Goal: Task Accomplishment & Management: Complete application form

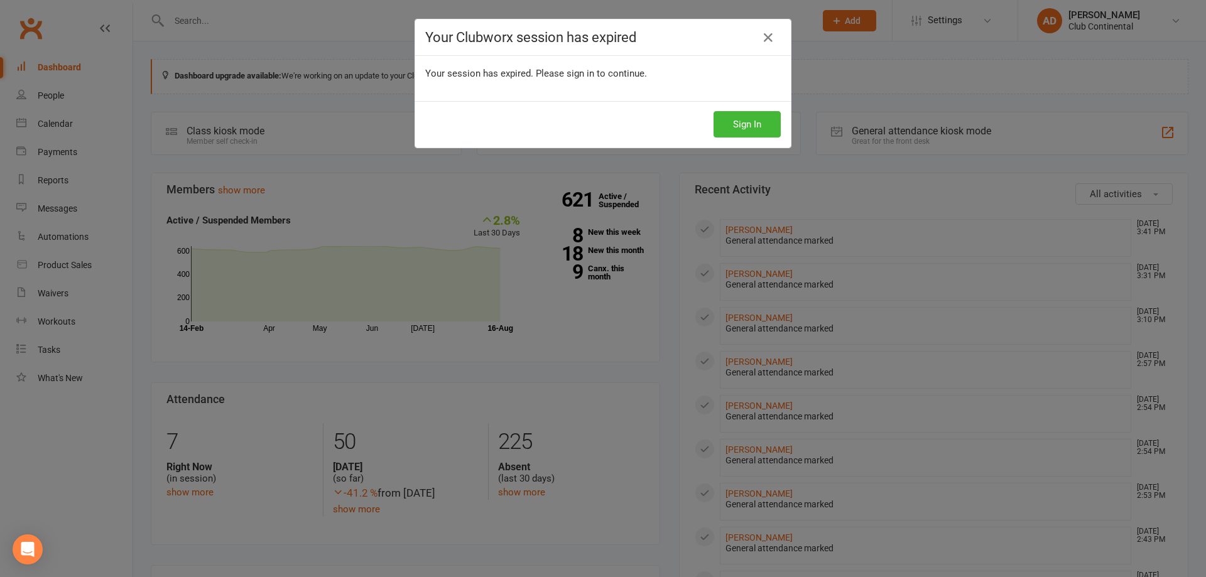
click at [714, 125] on button "Sign In" at bounding box center [747, 124] width 67 height 26
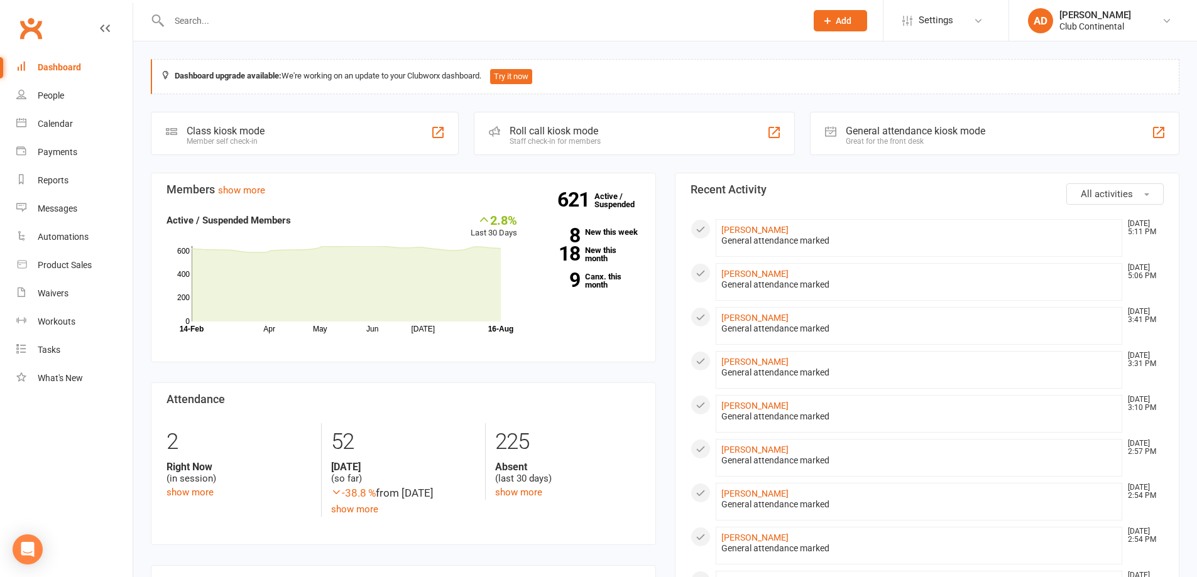
click at [832, 13] on button "Add" at bounding box center [840, 20] width 53 height 21
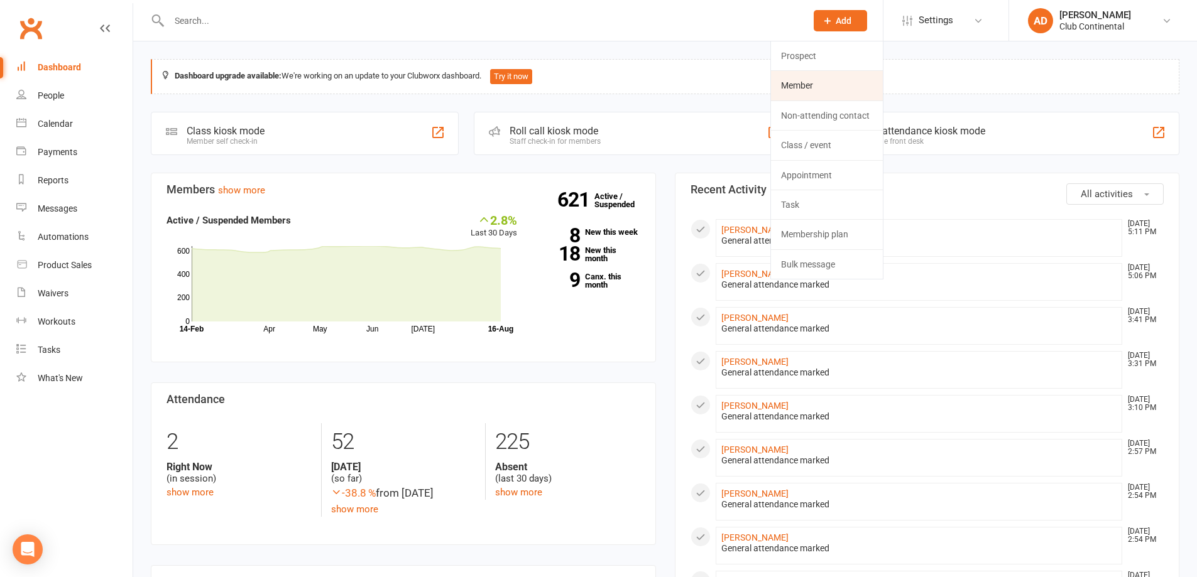
click at [821, 81] on link "Member" at bounding box center [827, 85] width 112 height 29
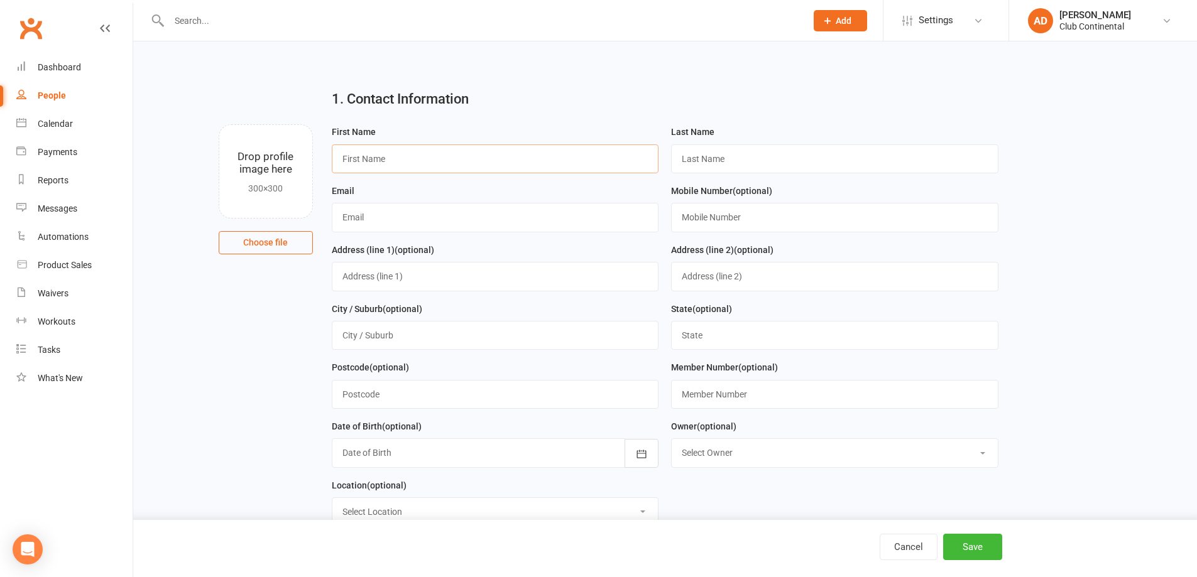
click at [439, 161] on input "text" at bounding box center [495, 158] width 327 height 29
type input "Kamal"
type input "Miah"
type input "[EMAIL_ADDRESS][PERSON_NAME][DOMAIN_NAME]"
click at [752, 209] on input "text" at bounding box center [834, 217] width 327 height 29
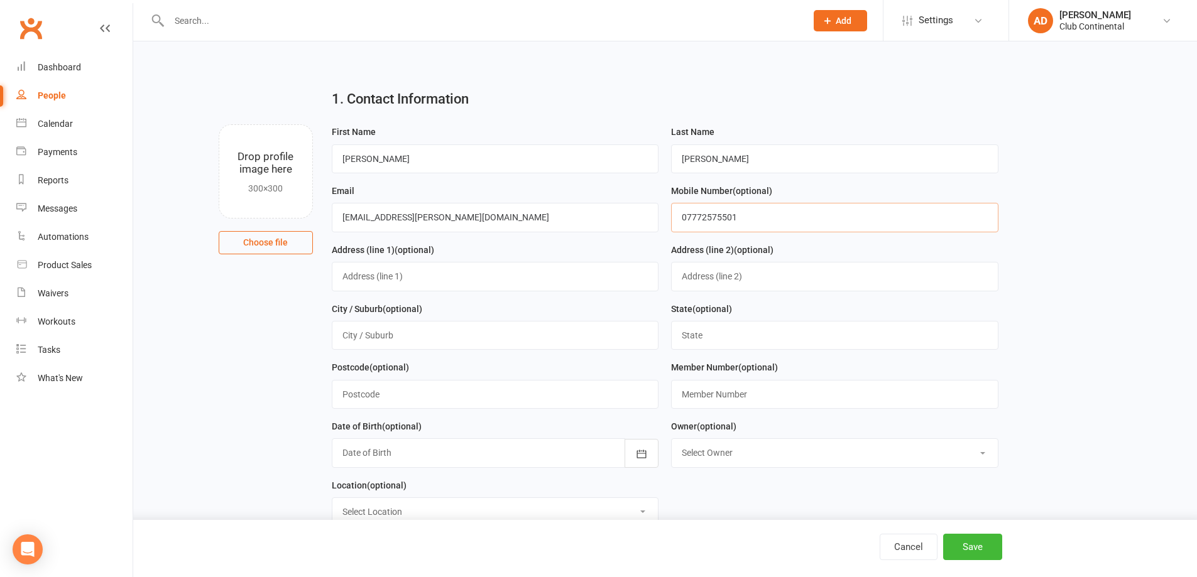
type input "07772575501"
click at [396, 287] on input "text" at bounding box center [495, 276] width 327 height 29
type input "10 Salcombe Road"
type input "Plymouth"
type input "PL4 7NE"
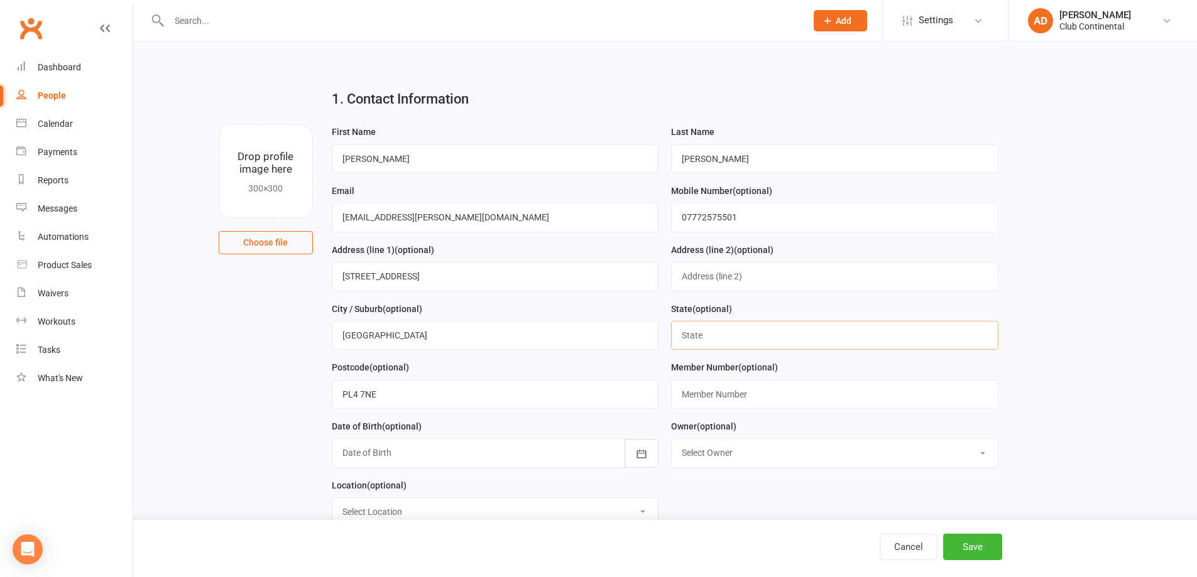
click at [714, 342] on input "text" at bounding box center [834, 335] width 327 height 29
type input "Devon"
click at [665, 364] on div "Member Number (optional)" at bounding box center [835, 389] width 340 height 59
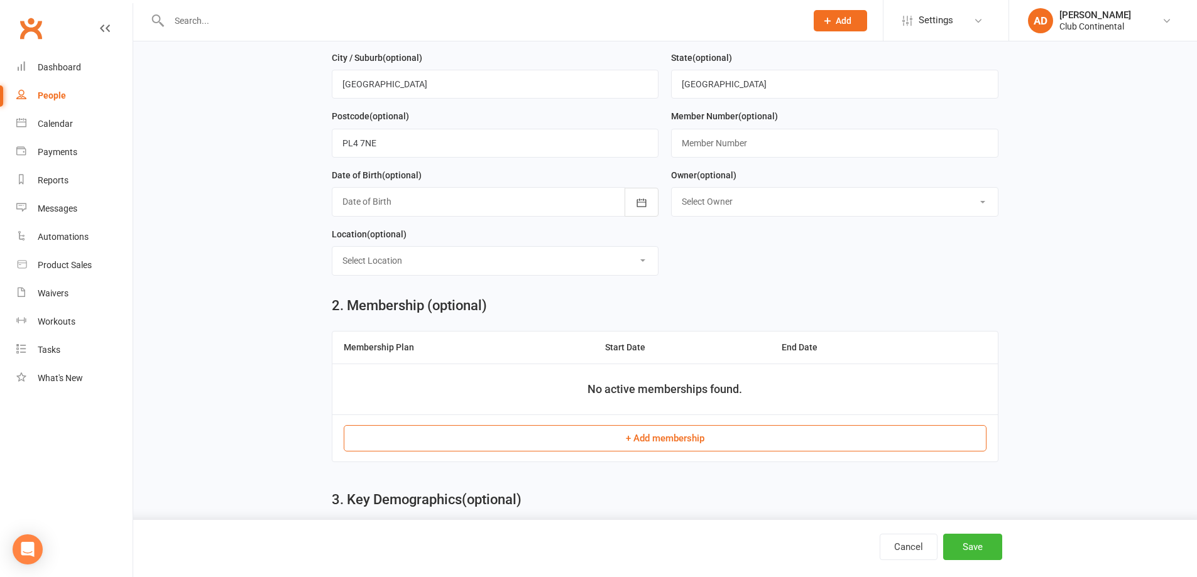
scroll to position [377, 0]
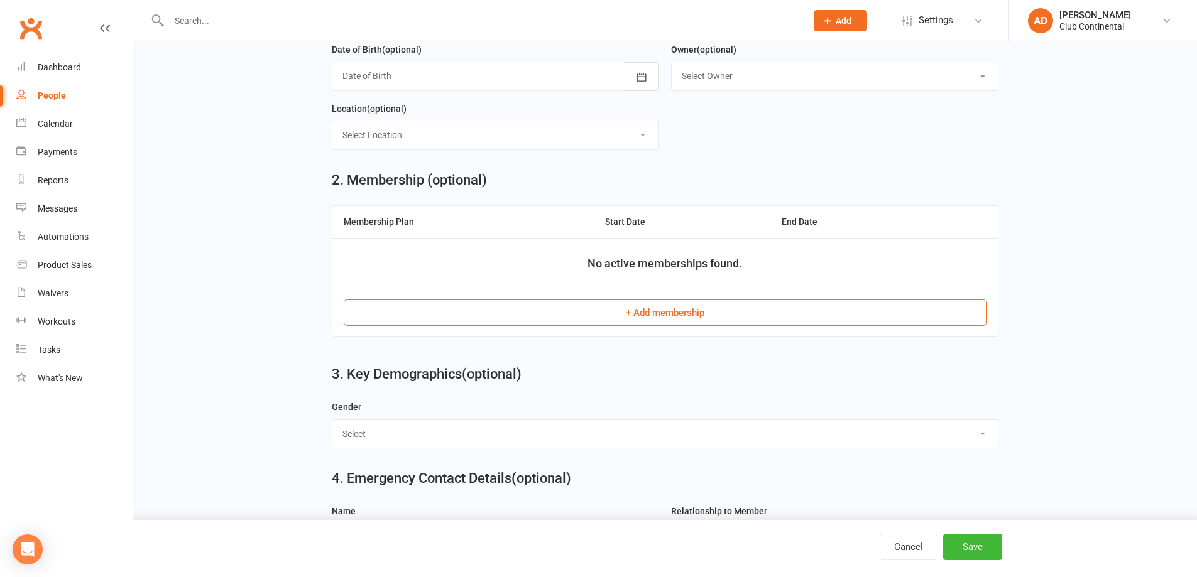
click at [656, 325] on button "+ Add membership" at bounding box center [665, 313] width 643 height 26
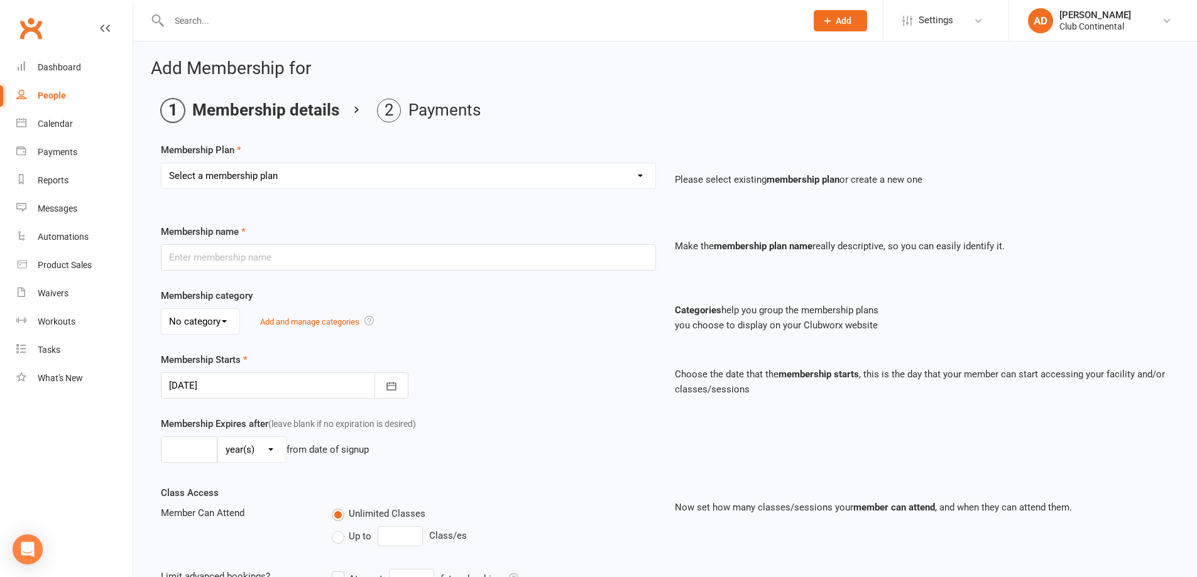
click at [351, 178] on select "Select a membership plan Create new Membership Plan Single Membership - Monthly…" at bounding box center [408, 175] width 494 height 25
select select "7"
click at [161, 163] on select "Select a membership plan Create new Membership Plan Single Membership - Monthly…" at bounding box center [408, 175] width 494 height 25
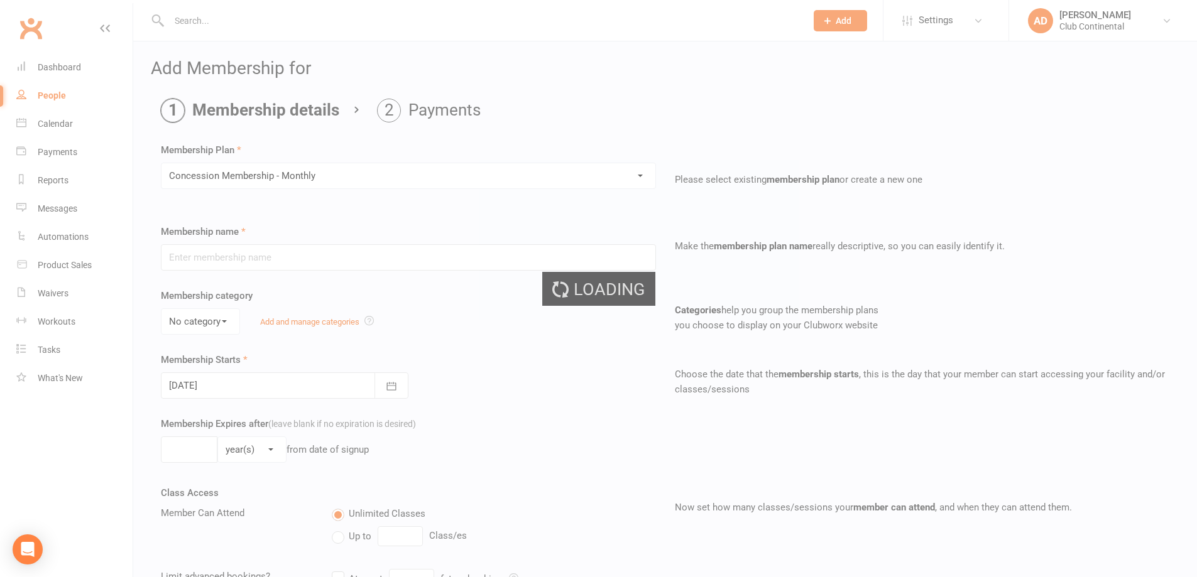
type input "Concession Membership - Monthly"
select select "0"
type input "0"
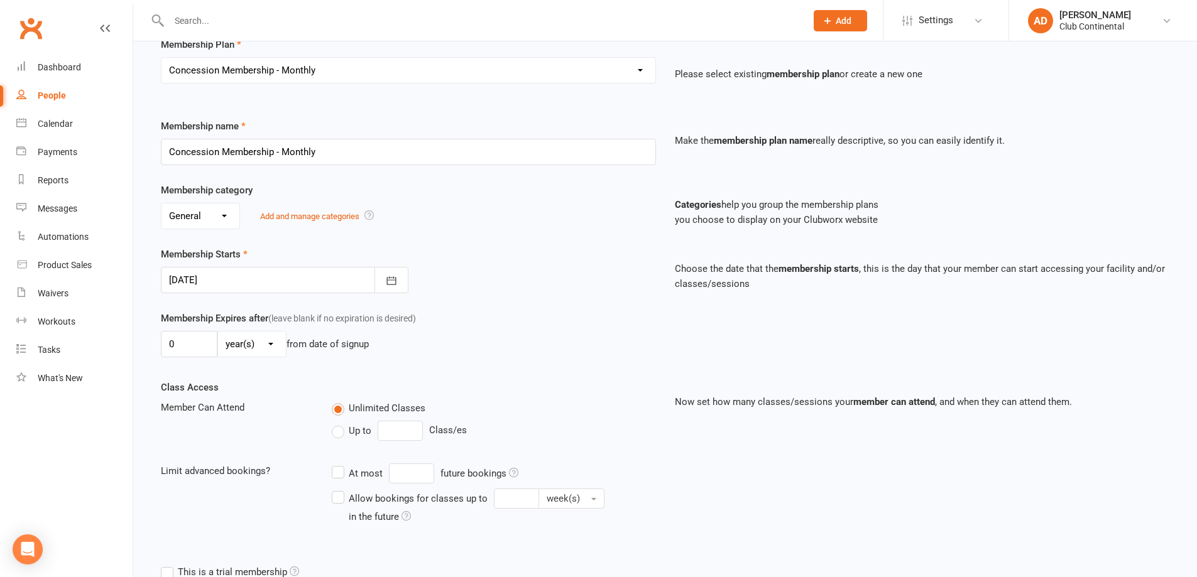
scroll to position [221, 0]
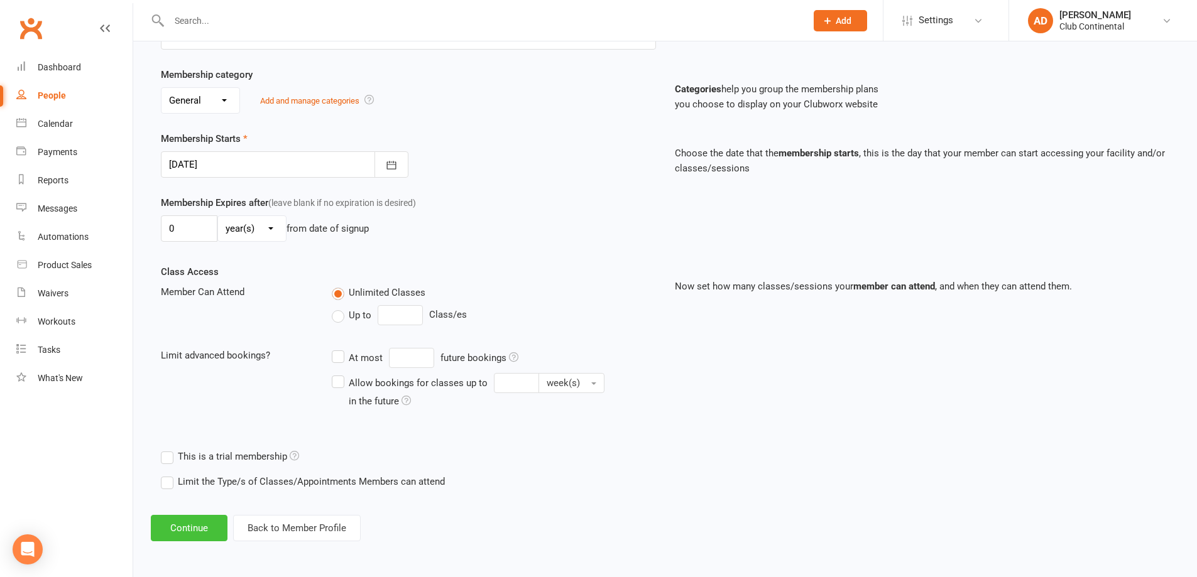
click at [192, 528] on button "Continue" at bounding box center [189, 528] width 77 height 26
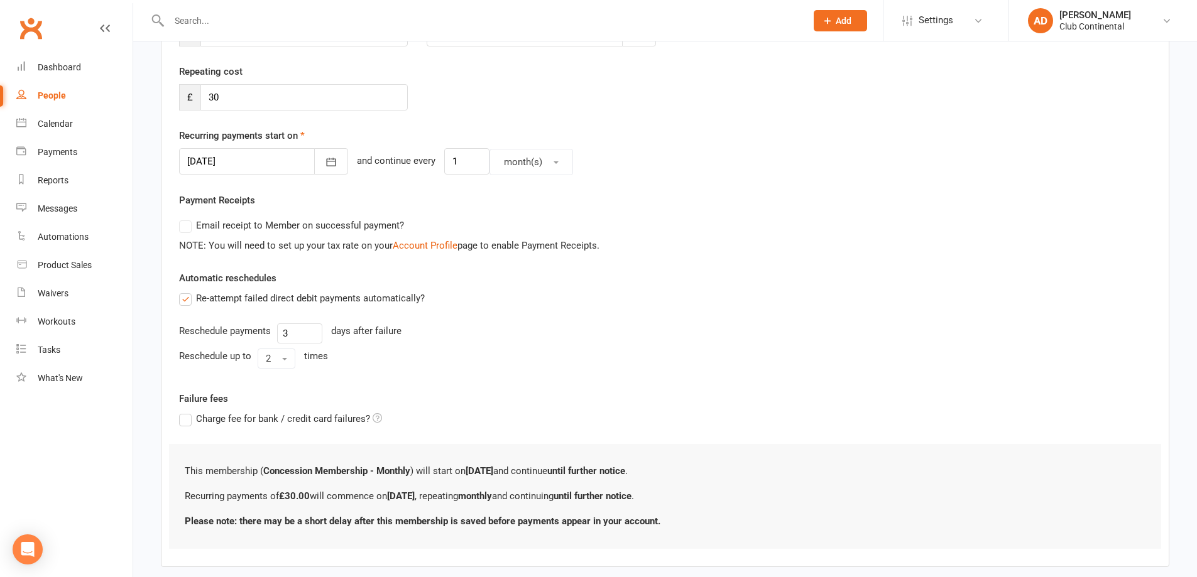
scroll to position [0, 0]
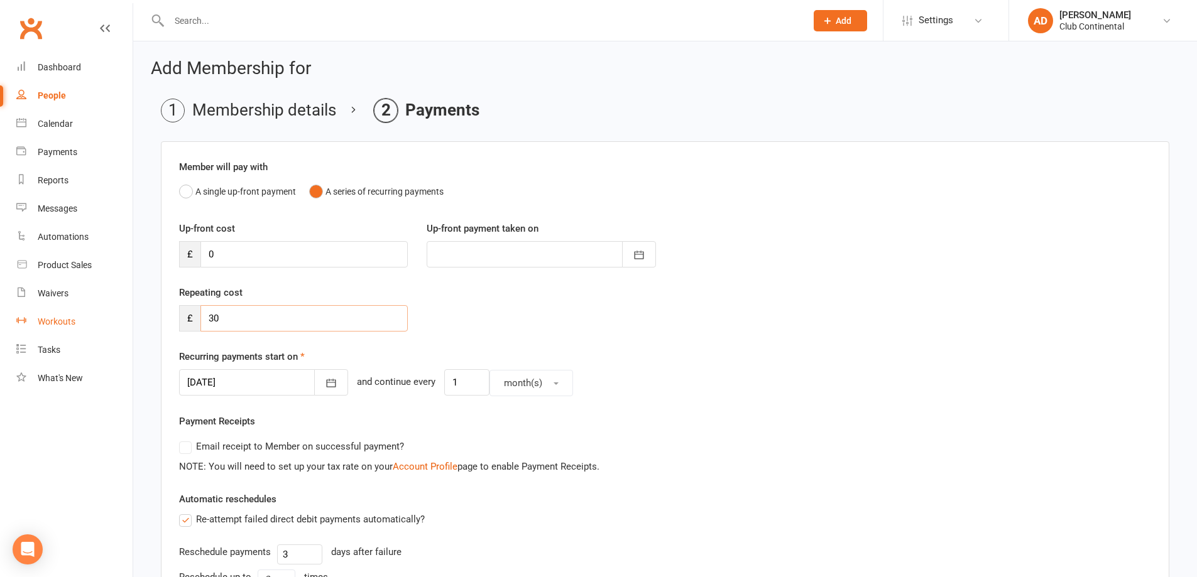
drag, startPoint x: 242, startPoint y: 322, endPoint x: 50, endPoint y: 326, distance: 192.3
click at [65, 325] on ui-view "Prospect Member Non-attending contact Class / event Appointment Task Membership…" at bounding box center [598, 424] width 1197 height 842
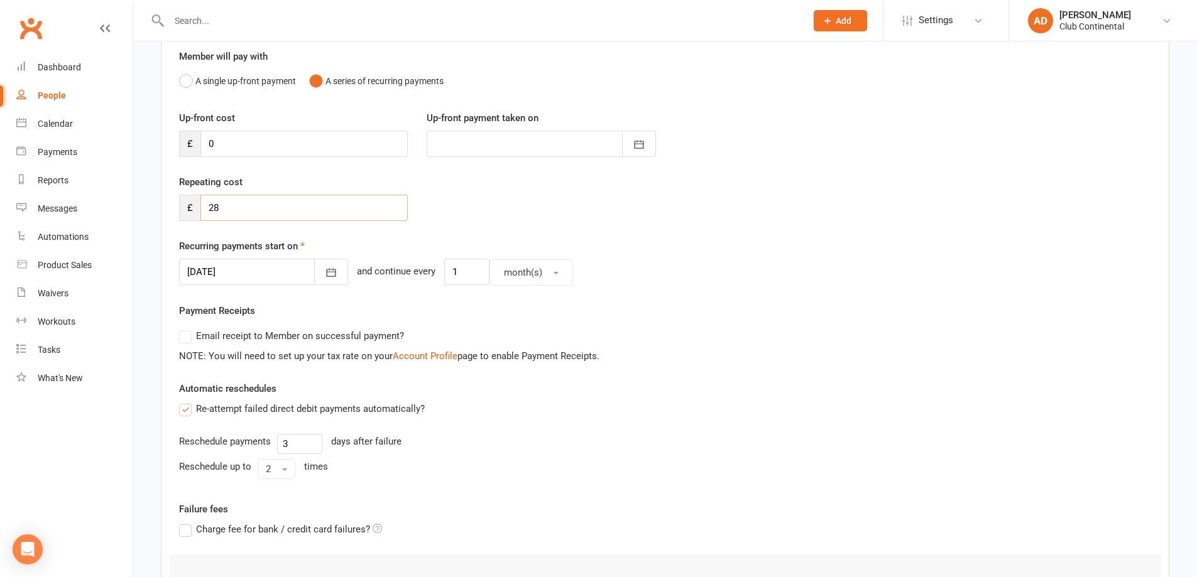
scroll to position [286, 0]
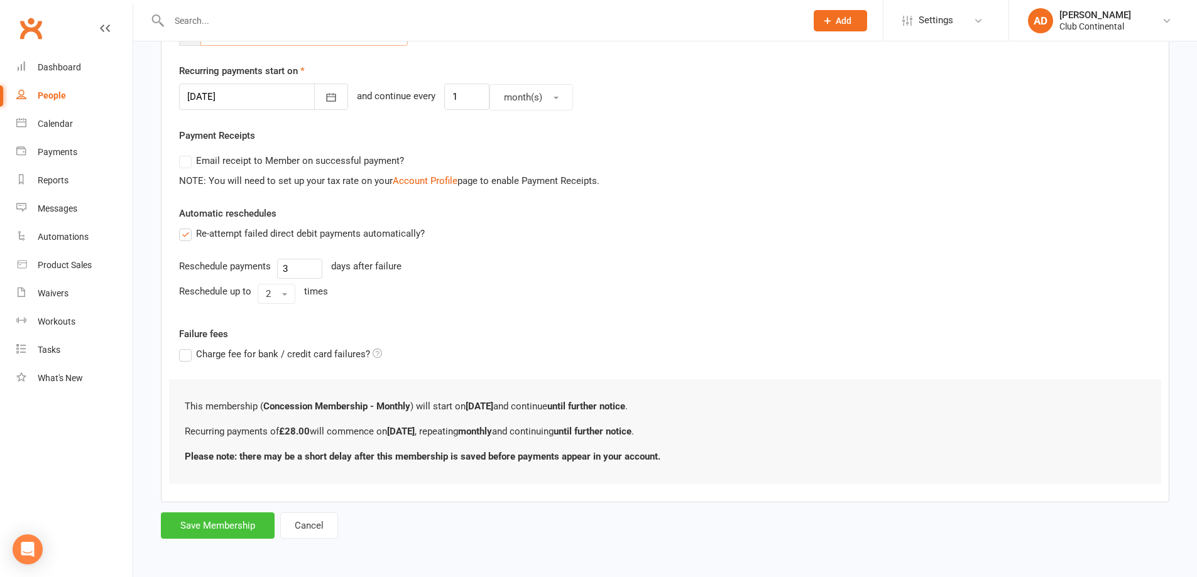
type input "28"
click at [221, 530] on button "Save Membership" at bounding box center [218, 526] width 114 height 26
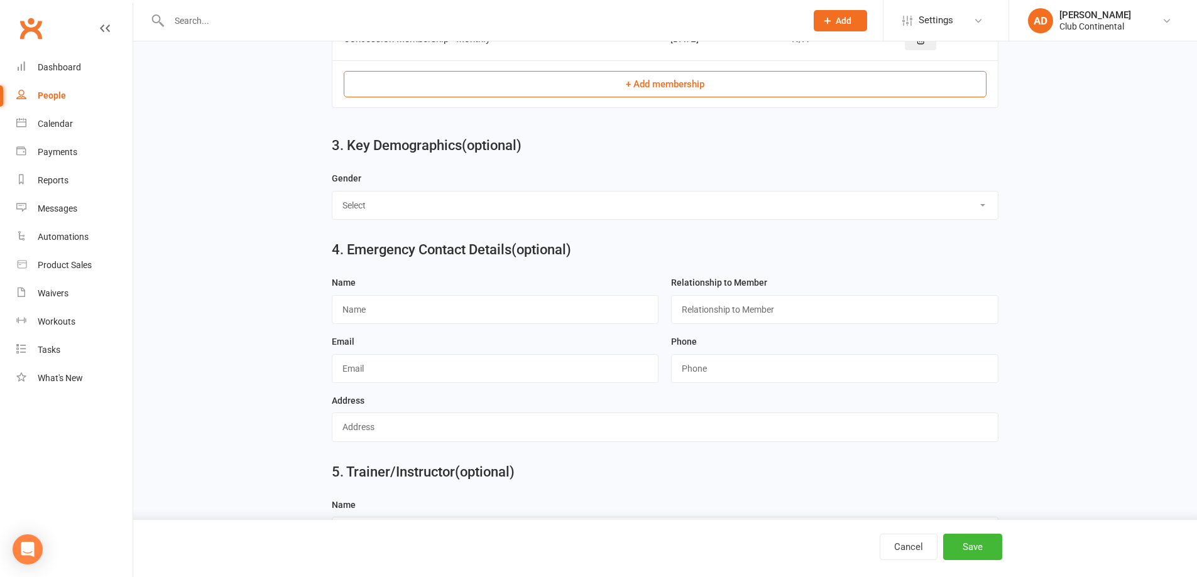
scroll to position [655, 0]
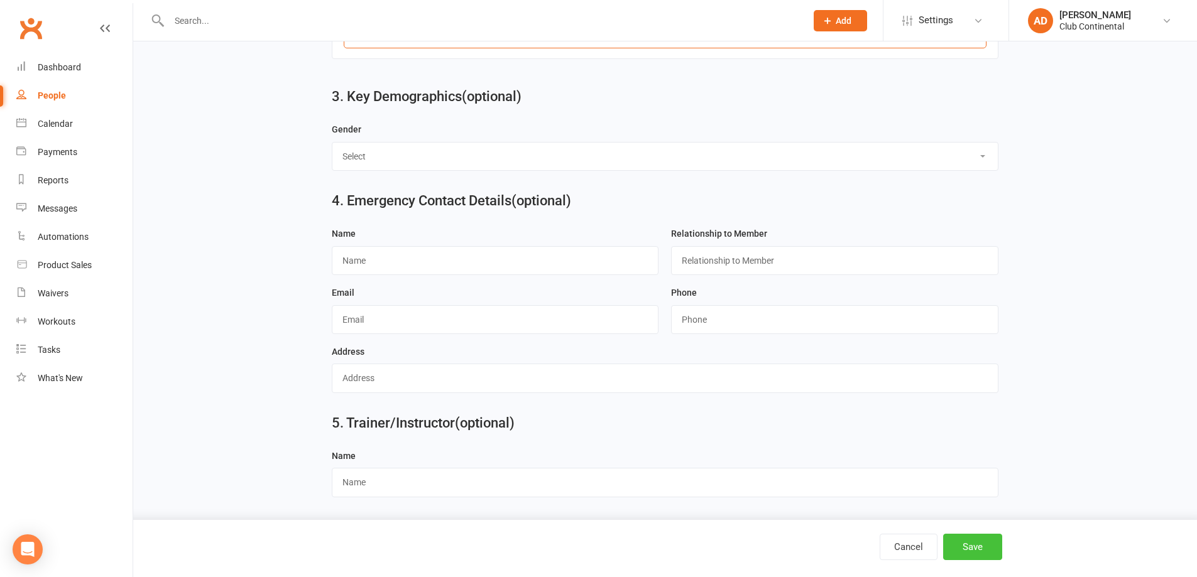
click at [961, 547] on button "Save" at bounding box center [972, 547] width 59 height 26
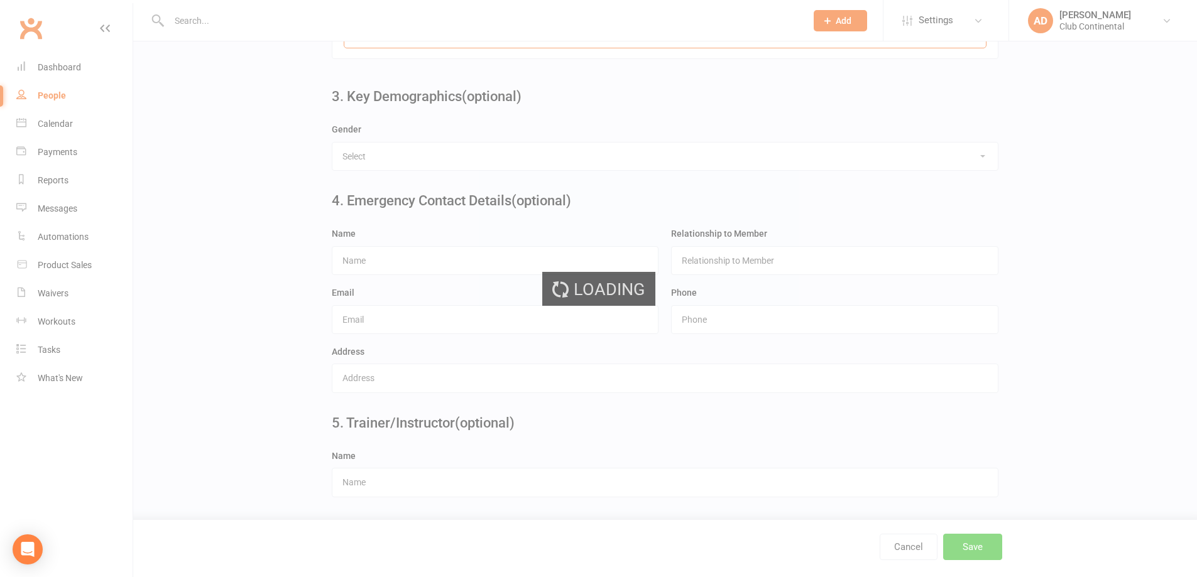
scroll to position [0, 0]
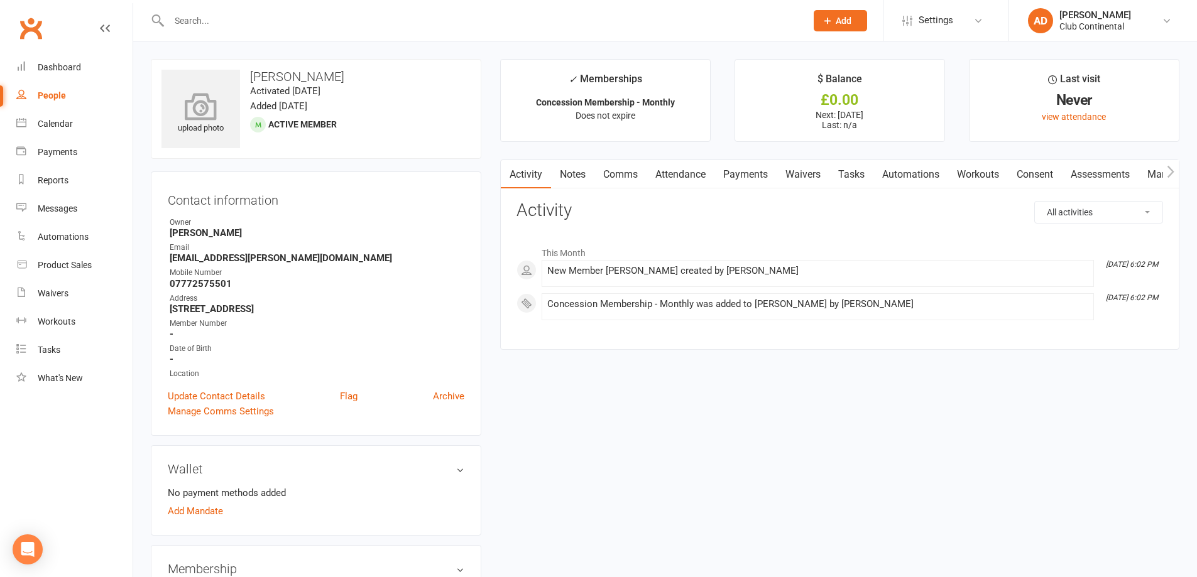
click at [217, 123] on div "upload photo" at bounding box center [200, 114] width 79 height 41
click at [195, 512] on link "Add Mandate" at bounding box center [195, 511] width 55 height 15
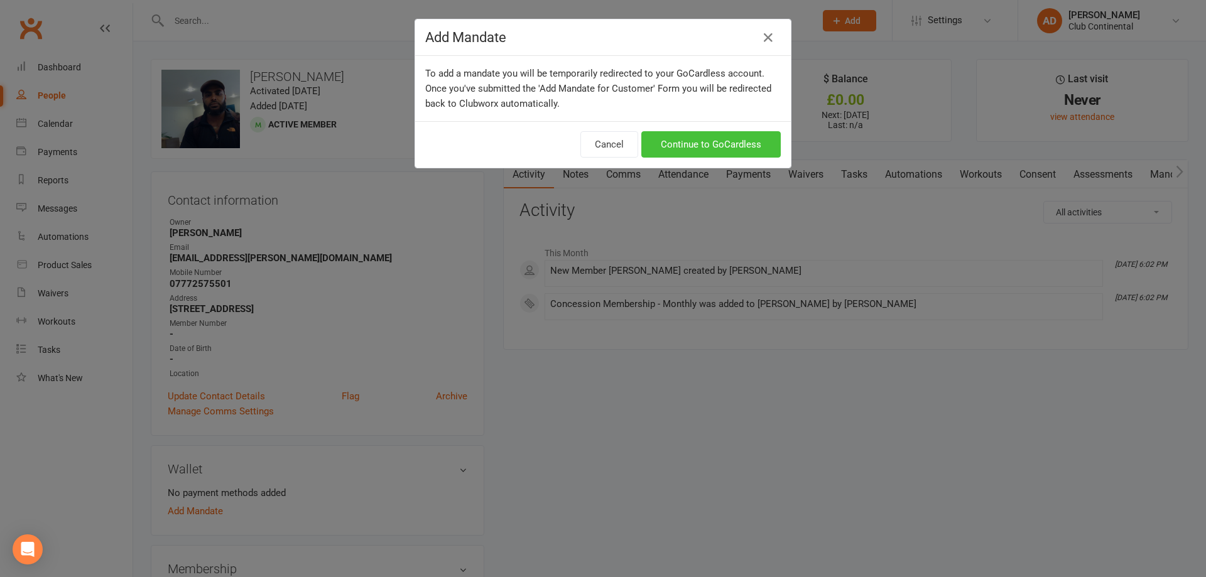
click at [684, 143] on link "Continue to GoCardless" at bounding box center [710, 144] width 139 height 26
